Goal: Communication & Community: Answer question/provide support

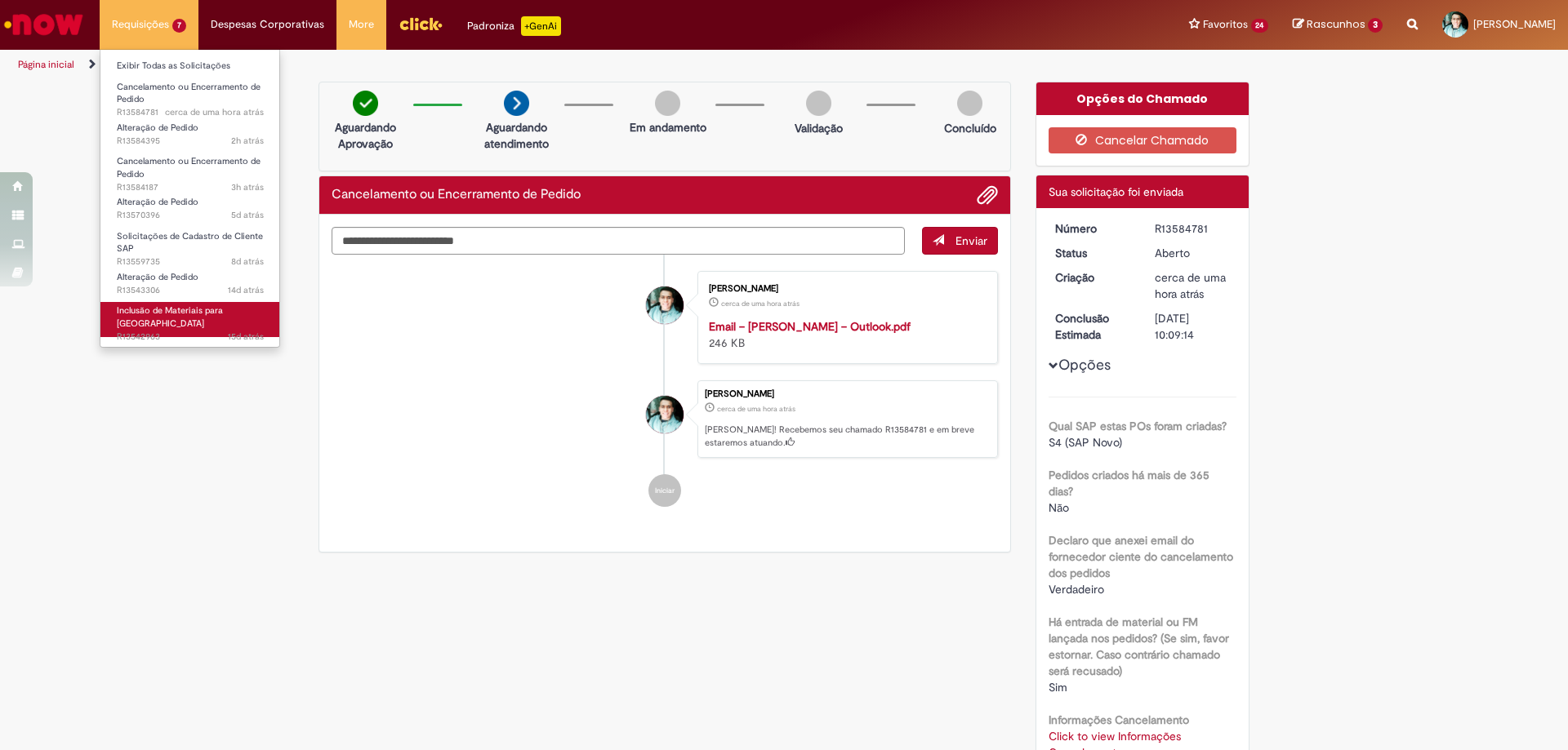
click at [125, 331] on span "15d atrás 15 dias atrás R13542963" at bounding box center [190, 337] width 147 height 13
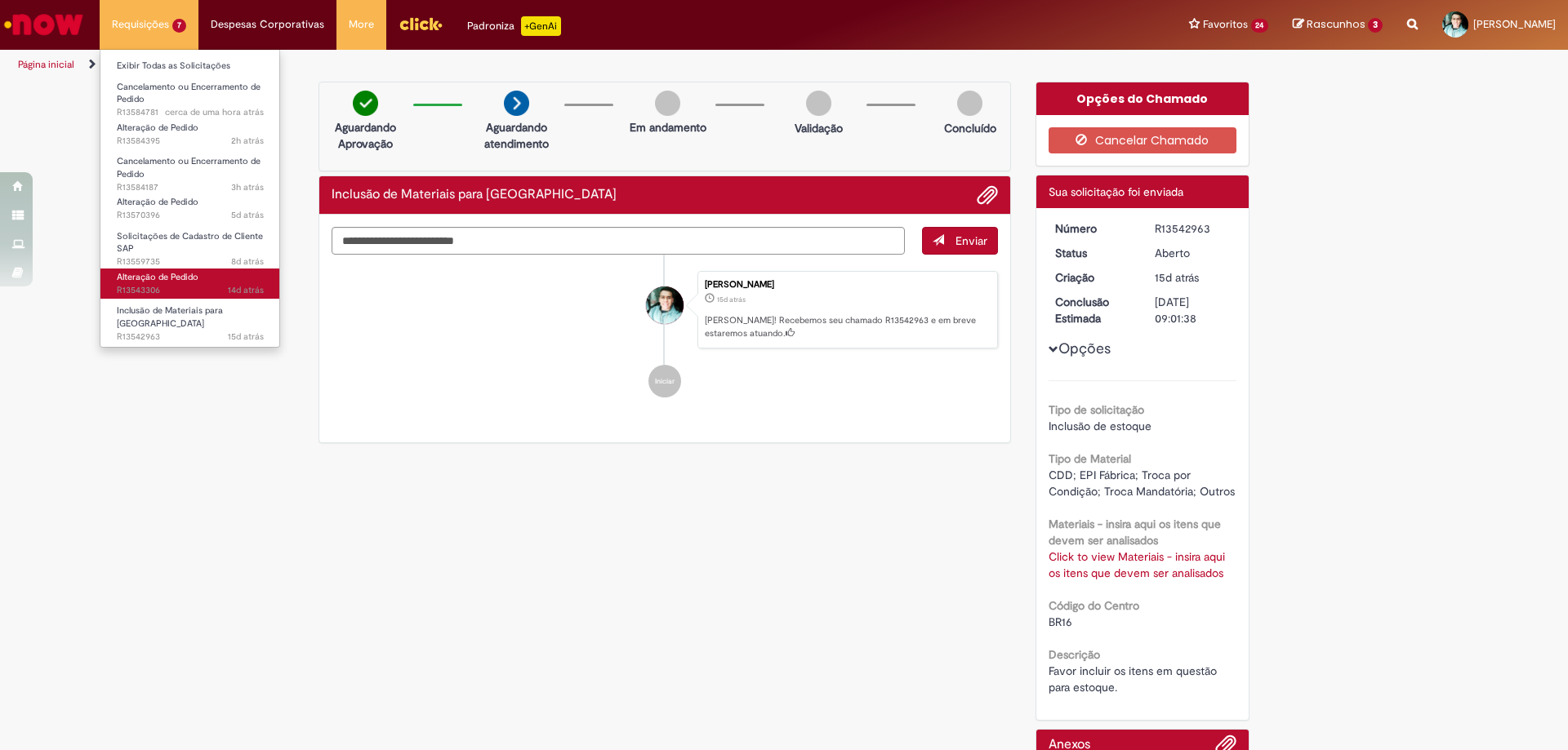
click at [141, 273] on span "Alteração de Pedido" at bounding box center [158, 277] width 82 height 12
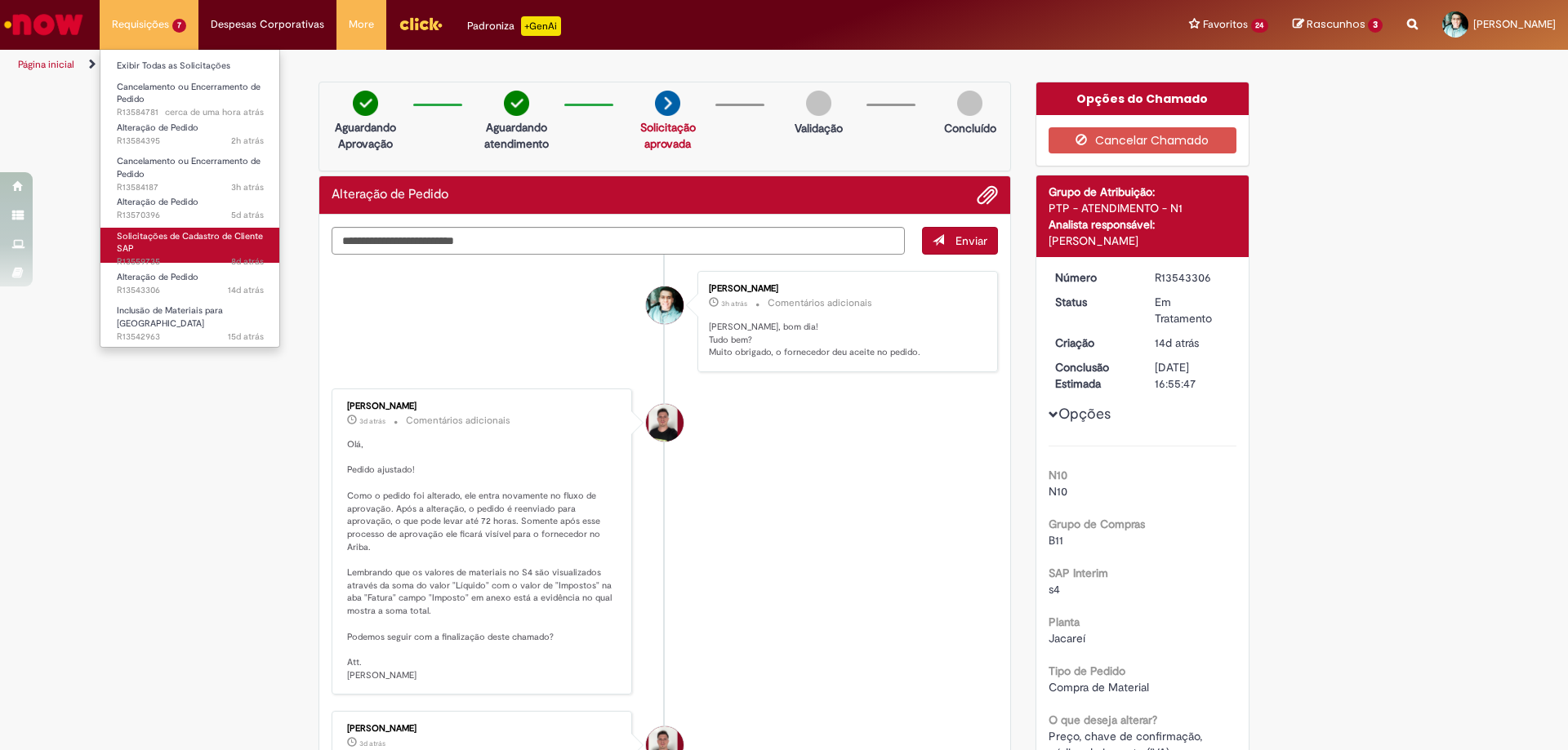
click at [149, 252] on link "Solicitações de Cadastro de Cliente SAP 8d atrás 8 dias atrás R13559735" at bounding box center [190, 245] width 180 height 35
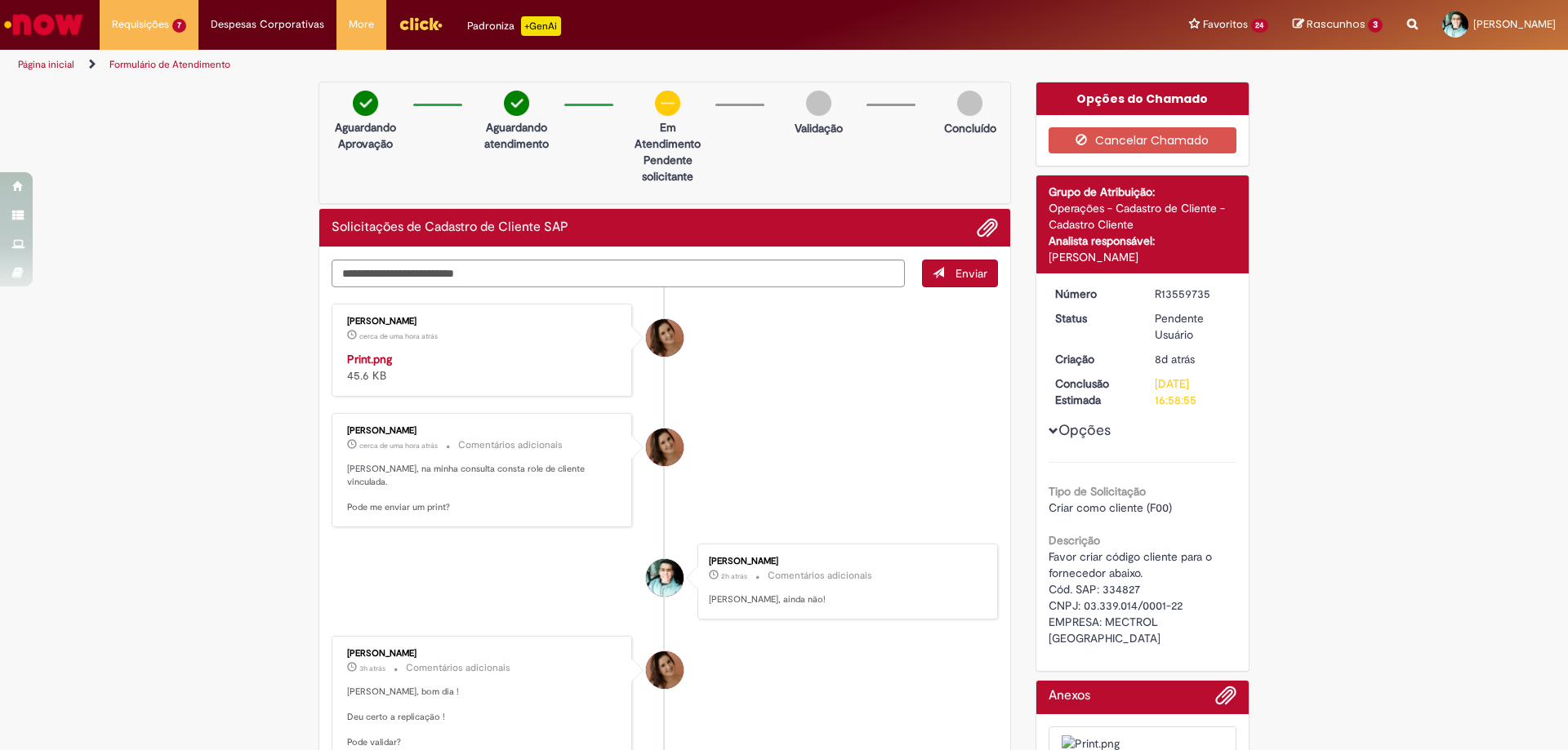
click at [455, 351] on img "Histórico de tíquete" at bounding box center [483, 351] width 272 height 0
click at [497, 276] on textarea "Digite sua mensagem aqui..." at bounding box center [618, 273] width 574 height 28
click at [347, 320] on div "[PERSON_NAME]" at bounding box center [483, 321] width 272 height 9
click at [347, 319] on div "[PERSON_NAME]" at bounding box center [483, 321] width 272 height 9
copy div "Emiliane"
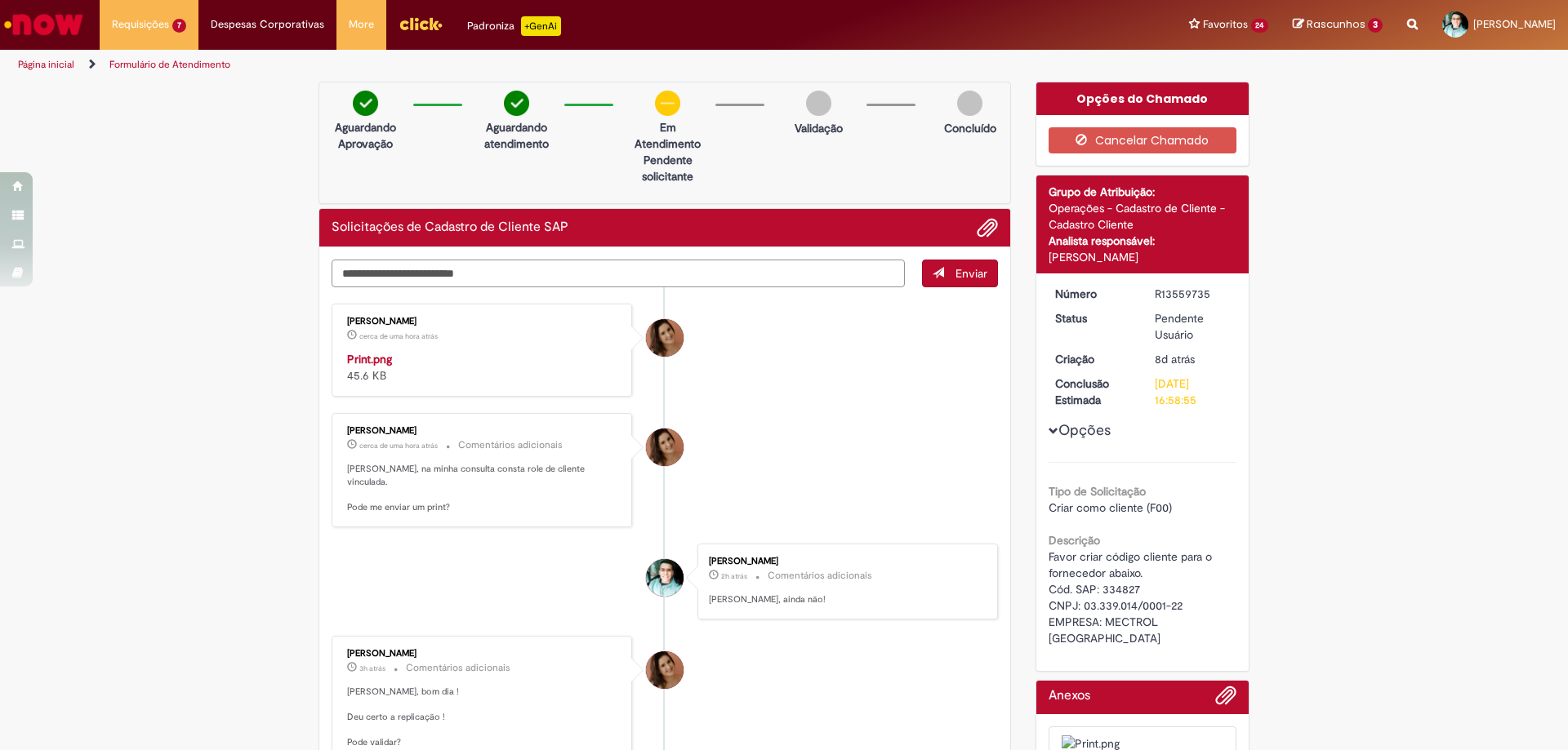
click at [367, 282] on textarea "Digite sua mensagem aqui..." at bounding box center [618, 273] width 574 height 28
paste textarea "********"
type textarea "**********"
